Goal: Task Accomplishment & Management: Manage account settings

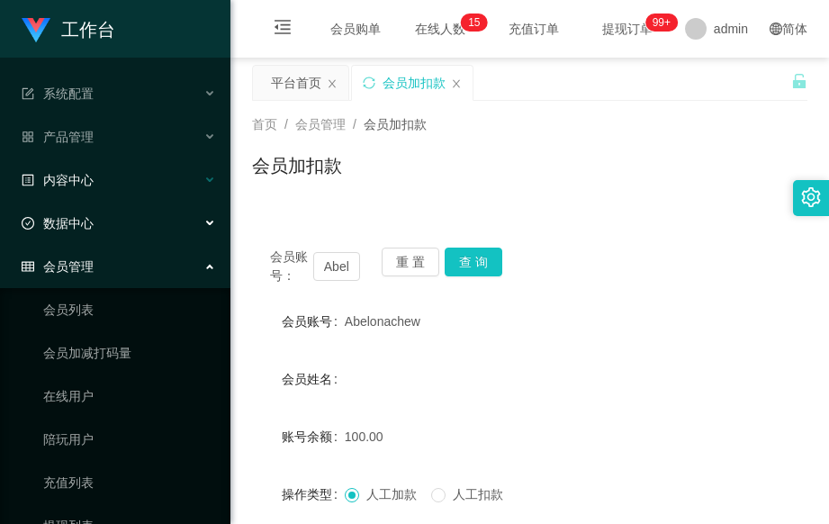
scroll to position [240, 0]
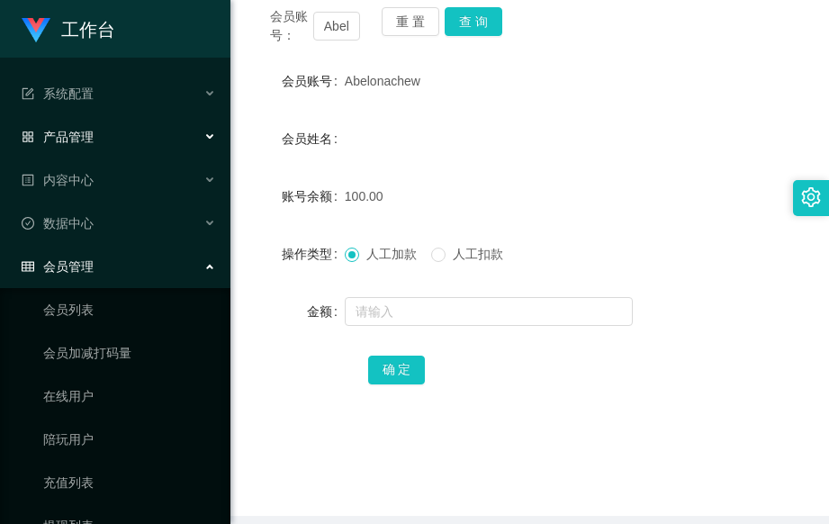
click at [130, 150] on div "产品管理" at bounding box center [115, 137] width 230 height 36
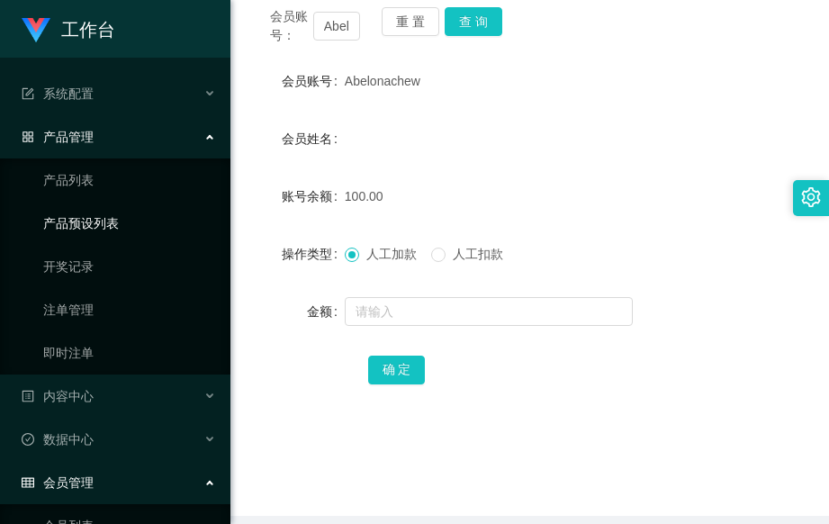
click at [134, 227] on link "产品预设列表" at bounding box center [129, 223] width 173 height 36
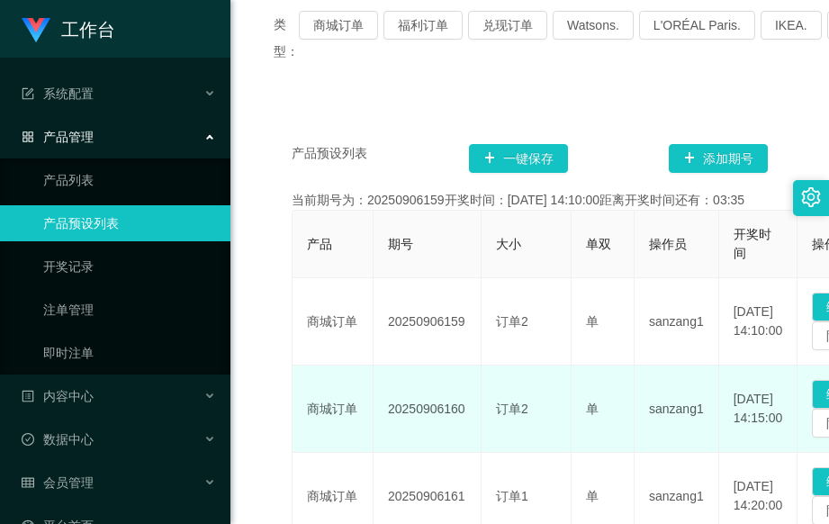
click at [464, 431] on td "20250906160" at bounding box center [428, 408] width 108 height 87
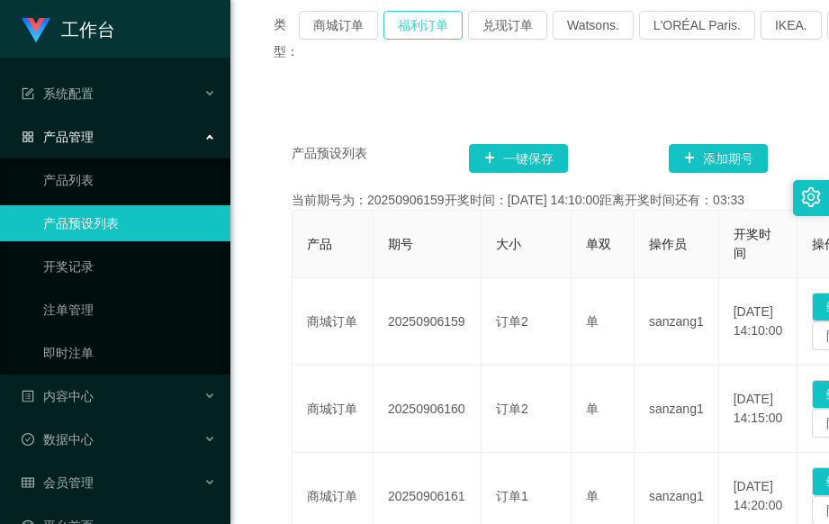
click at [439, 20] on button "福利订单" at bounding box center [422, 25] width 79 height 29
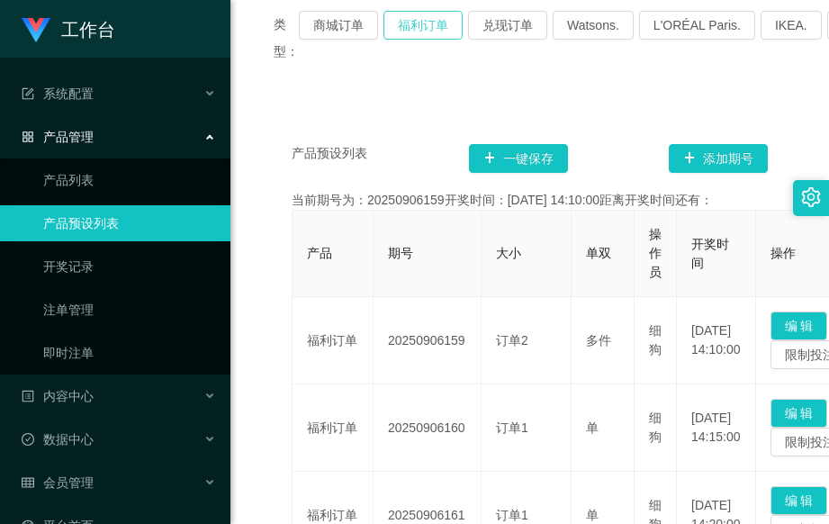
click at [430, 29] on button "福利订单" at bounding box center [422, 25] width 79 height 29
click at [195, 479] on div "会员管理" at bounding box center [115, 483] width 230 height 36
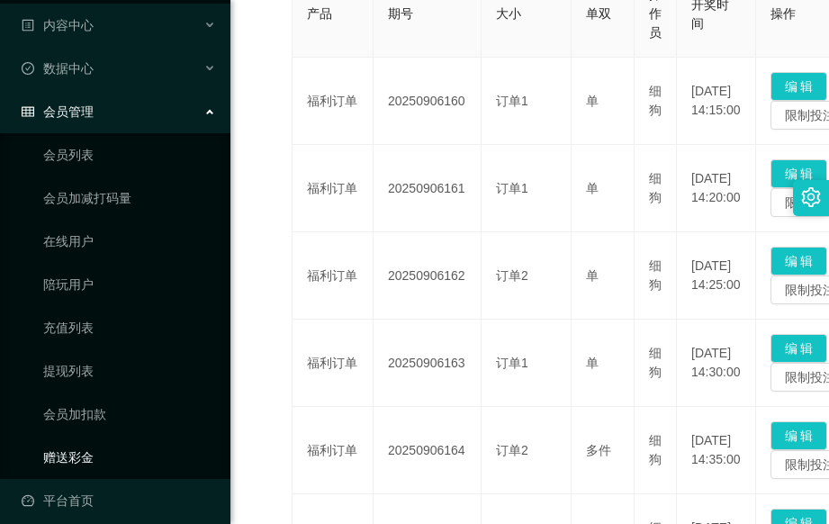
scroll to position [383, 0]
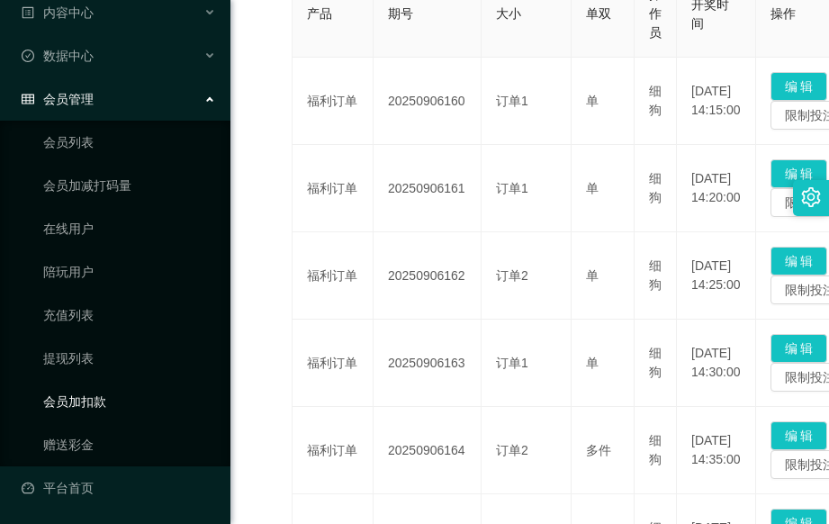
click at [140, 401] on link "会员加扣款" at bounding box center [129, 401] width 173 height 36
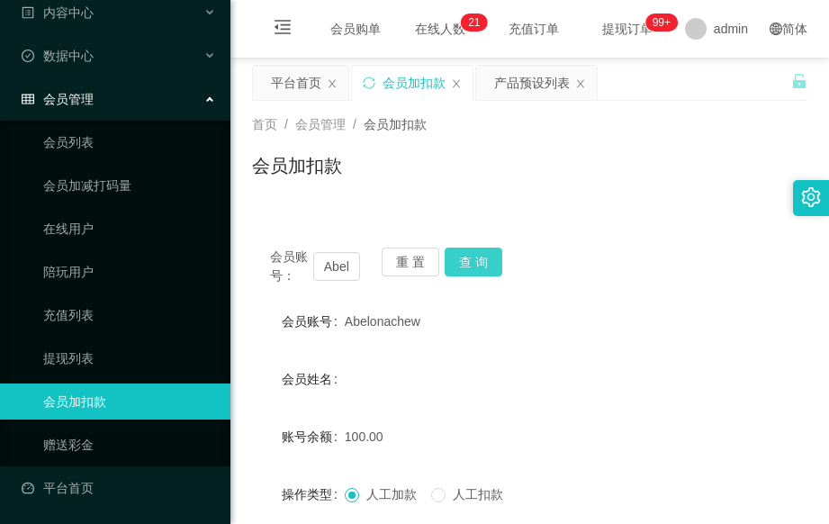
click at [480, 267] on button "查 询" at bounding box center [474, 262] width 58 height 29
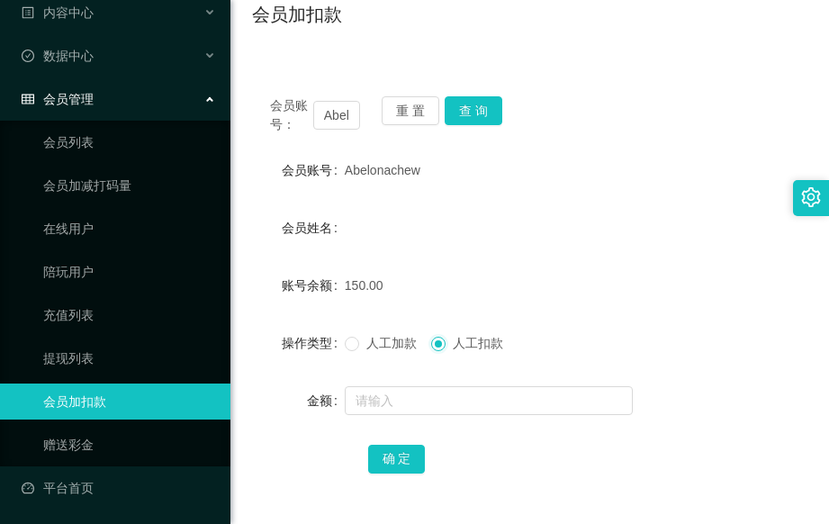
scroll to position [316, 0]
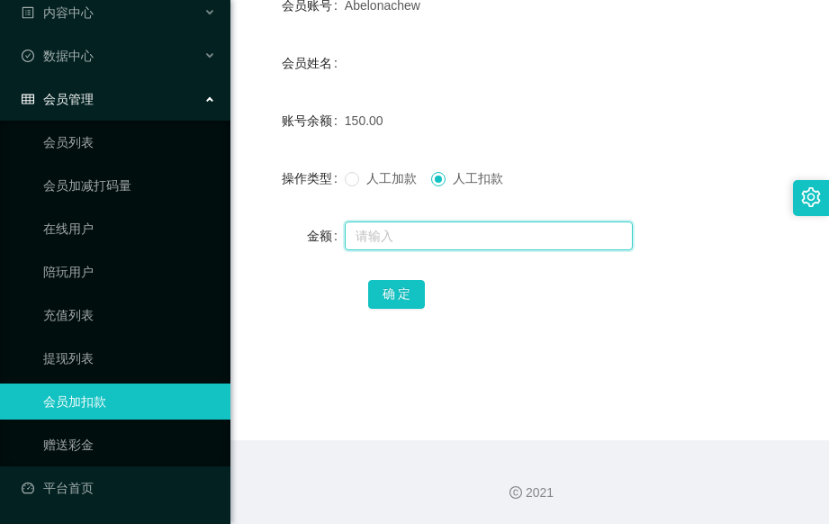
click at [388, 235] on input "text" at bounding box center [489, 235] width 288 height 29
type input "150"
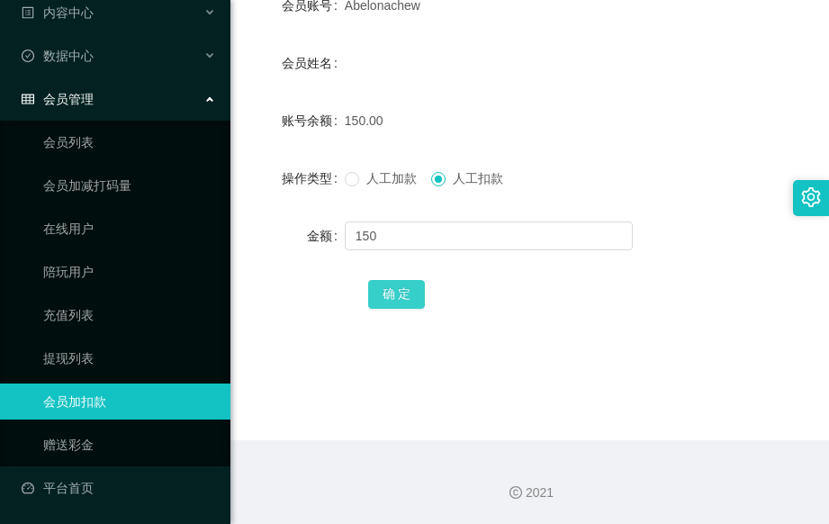
click at [392, 288] on button "确 定" at bounding box center [397, 294] width 58 height 29
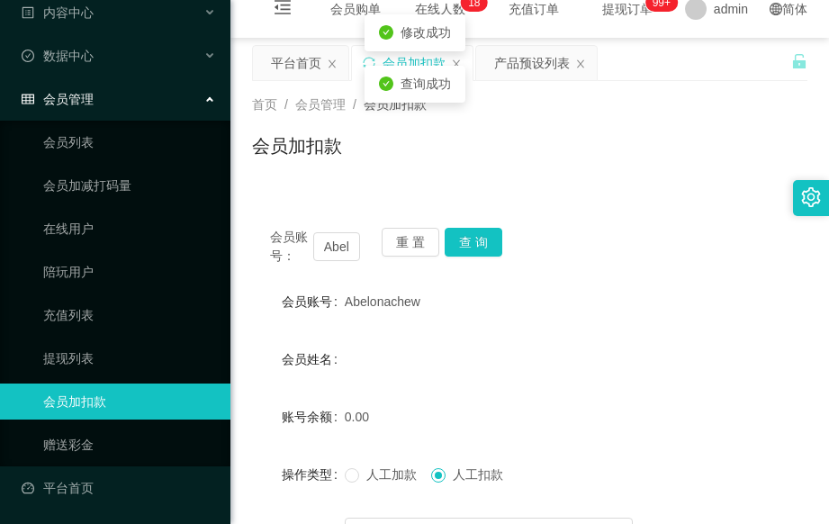
scroll to position [0, 0]
